Goal: Information Seeking & Learning: Learn about a topic

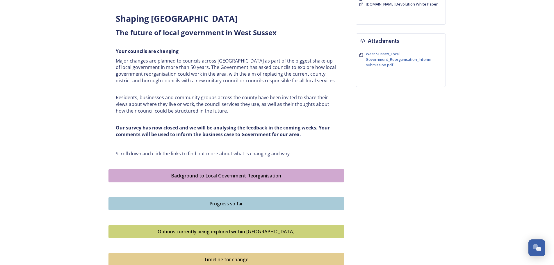
scroll to position [195, 0]
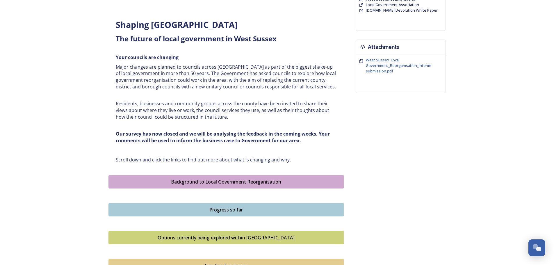
drag, startPoint x: 104, startPoint y: 185, endPoint x: 70, endPoint y: 142, distance: 54.7
click at [70, 142] on div "Home Shaping West Sussex survey Shaping [GEOGRAPHIC_DATA] ﻿﻿﻿The future of loca…" at bounding box center [277, 112] width 554 height 615
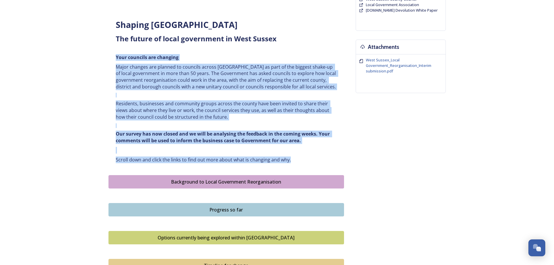
drag, startPoint x: 297, startPoint y: 162, endPoint x: 93, endPoint y: 56, distance: 229.3
click at [93, 56] on div "Home Shaping West Sussex survey Shaping [GEOGRAPHIC_DATA] ﻿﻿﻿The future of loca…" at bounding box center [277, 112] width 554 height 615
click at [106, 99] on div "Home Shaping West Sussex survey Shaping [GEOGRAPHIC_DATA] ﻿﻿﻿The future of loca…" at bounding box center [277, 112] width 349 height 569
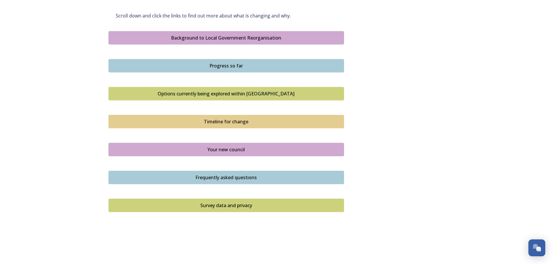
scroll to position [350, 0]
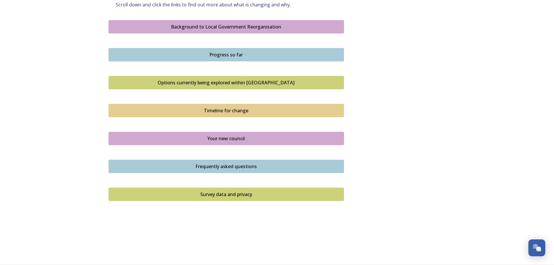
click at [250, 80] on div "Options currently being explored within [GEOGRAPHIC_DATA]" at bounding box center [226, 82] width 229 height 7
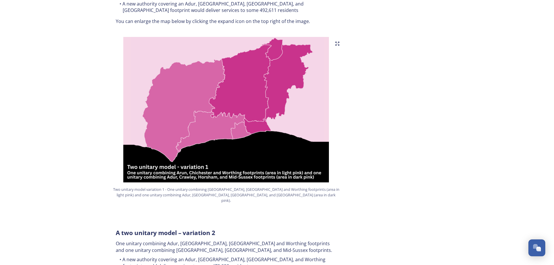
scroll to position [388, 0]
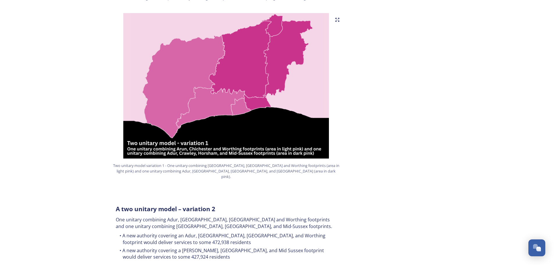
click at [257, 96] on img at bounding box center [227, 85] width 236 height 145
click at [260, 64] on img at bounding box center [227, 85] width 236 height 145
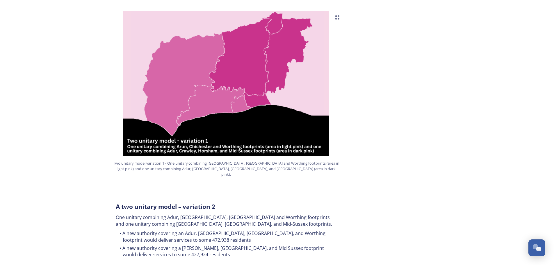
scroll to position [379, 0]
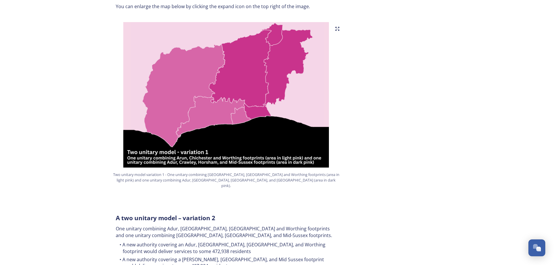
click at [260, 113] on img at bounding box center [227, 94] width 236 height 145
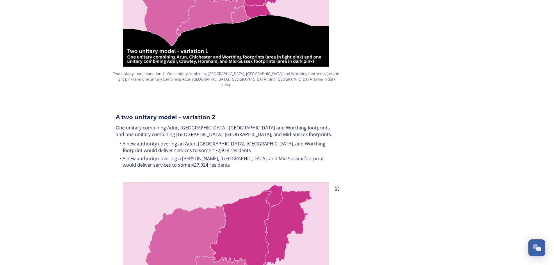
scroll to position [534, 0]
